Goal: Task Accomplishment & Management: Manage account settings

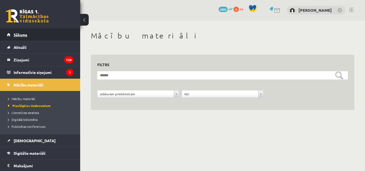
click at [34, 36] on link "Sākums" at bounding box center [40, 35] width 66 height 12
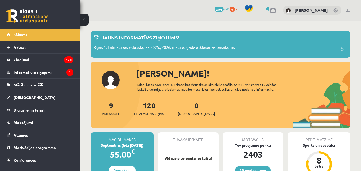
click at [348, 10] on link at bounding box center [347, 10] width 4 height 4
